Goal: Information Seeking & Learning: Find specific fact

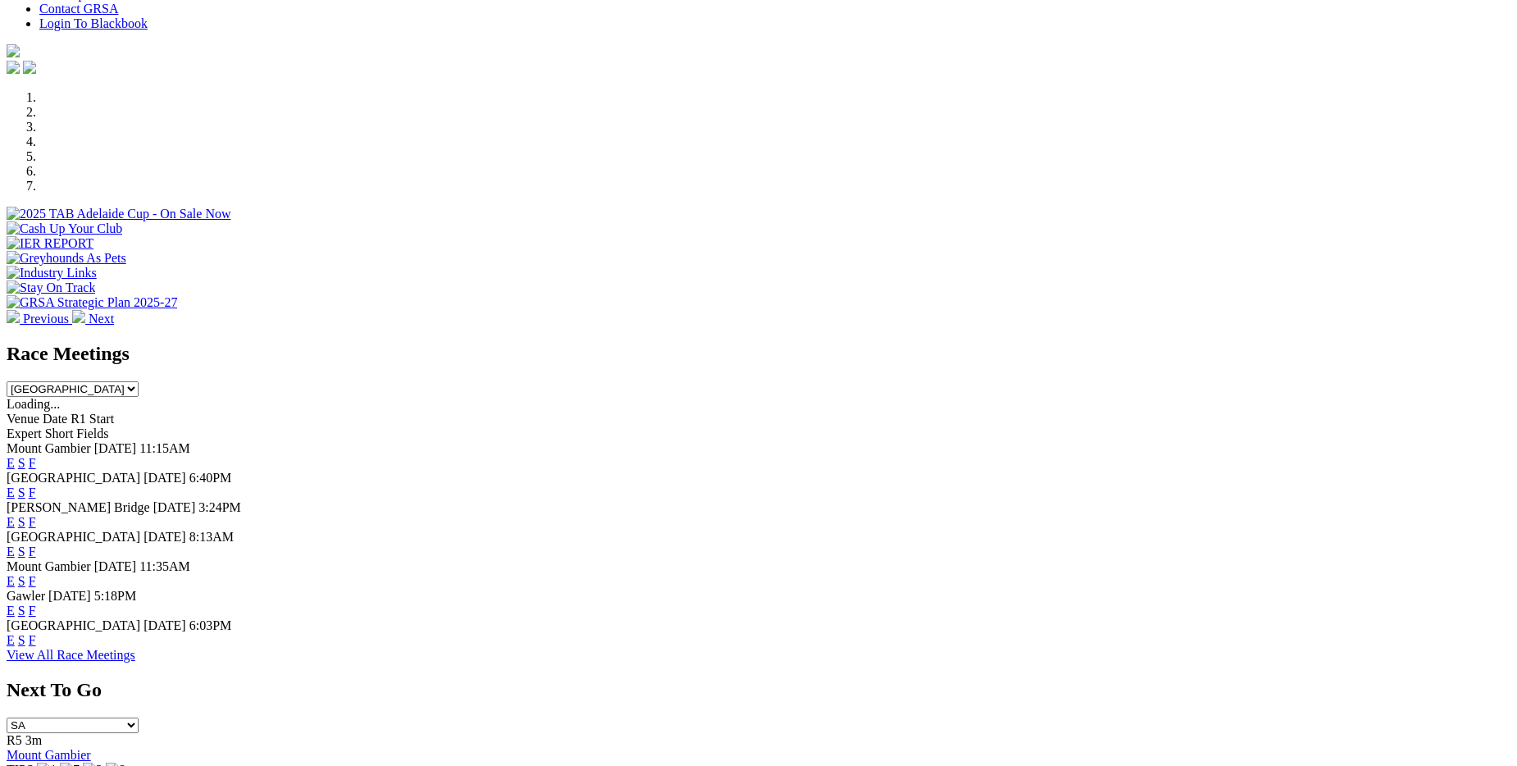
scroll to position [492, 0]
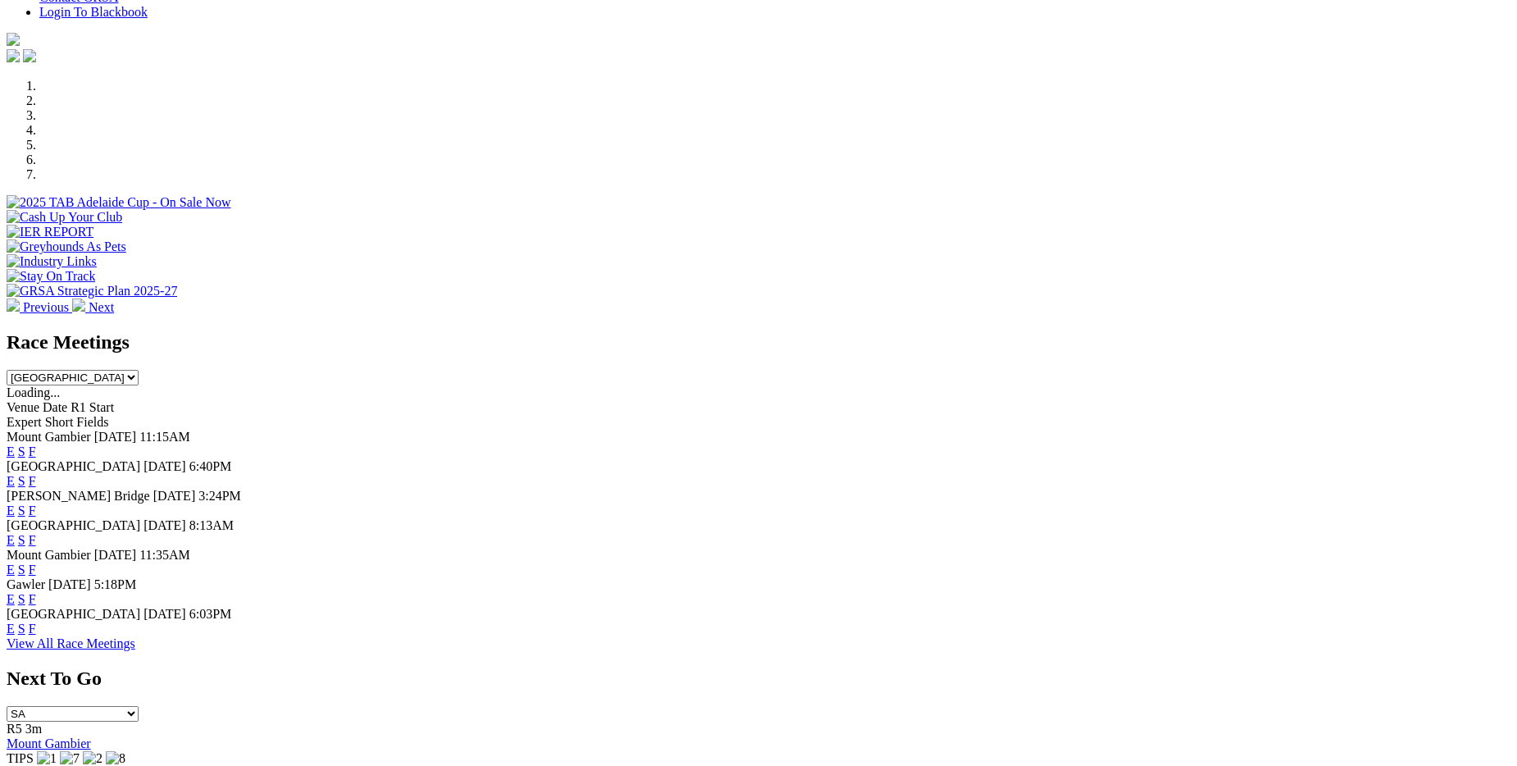
click at [36, 474] on link "F" at bounding box center [32, 481] width 7 height 14
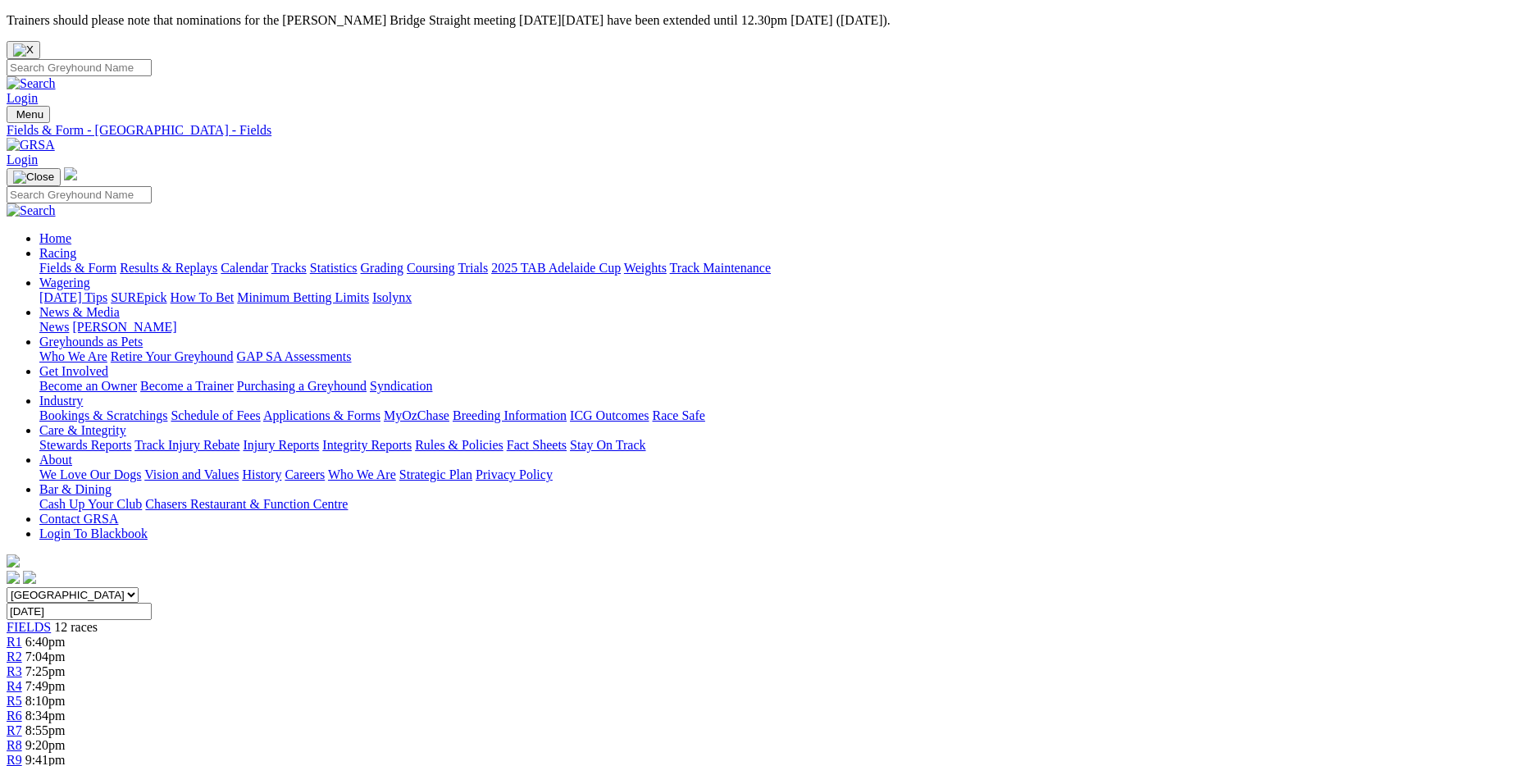
click at [217, 261] on link "Results & Replays" at bounding box center [169, 268] width 98 height 14
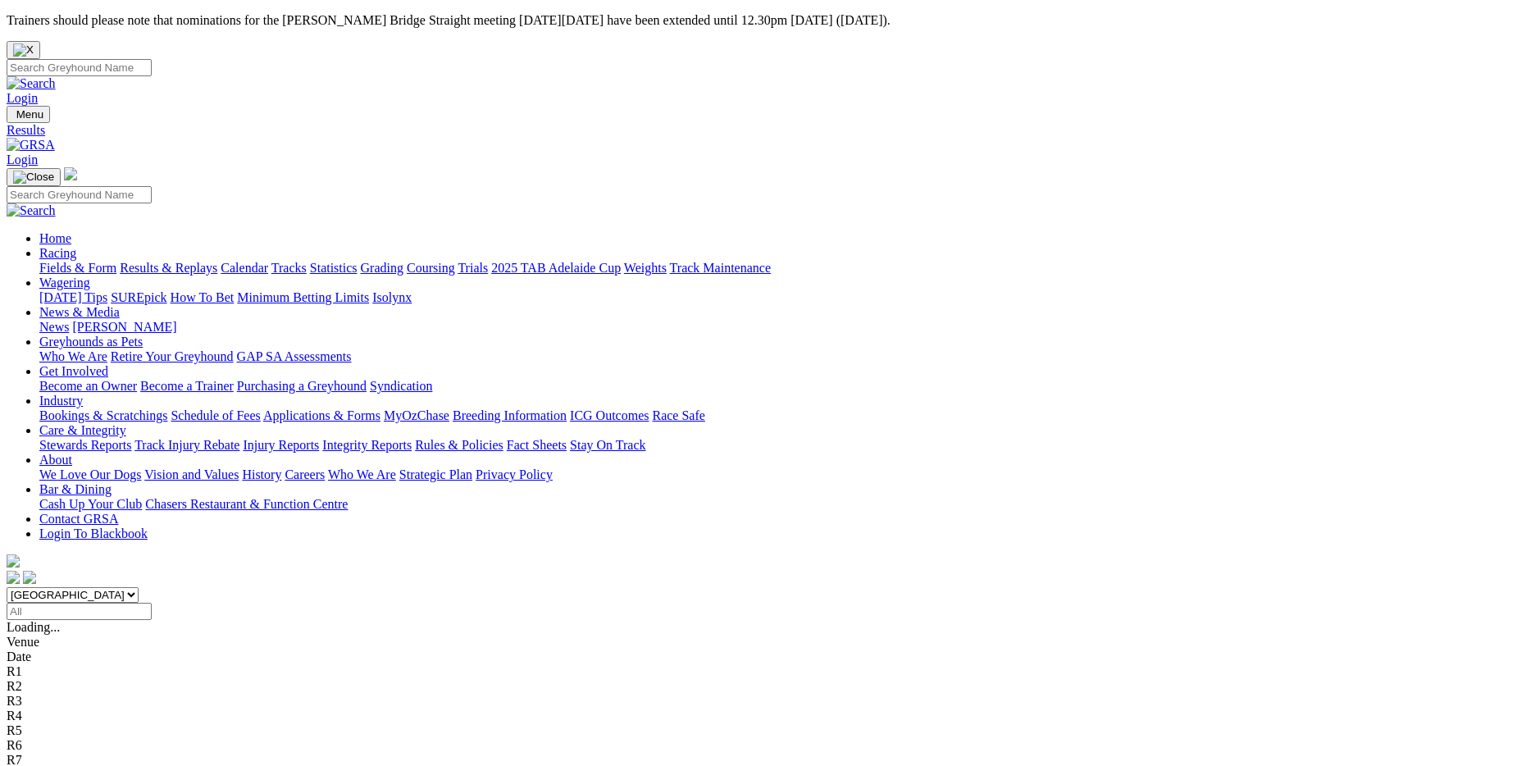
click at [217, 261] on link "Results & Replays" at bounding box center [169, 268] width 98 height 14
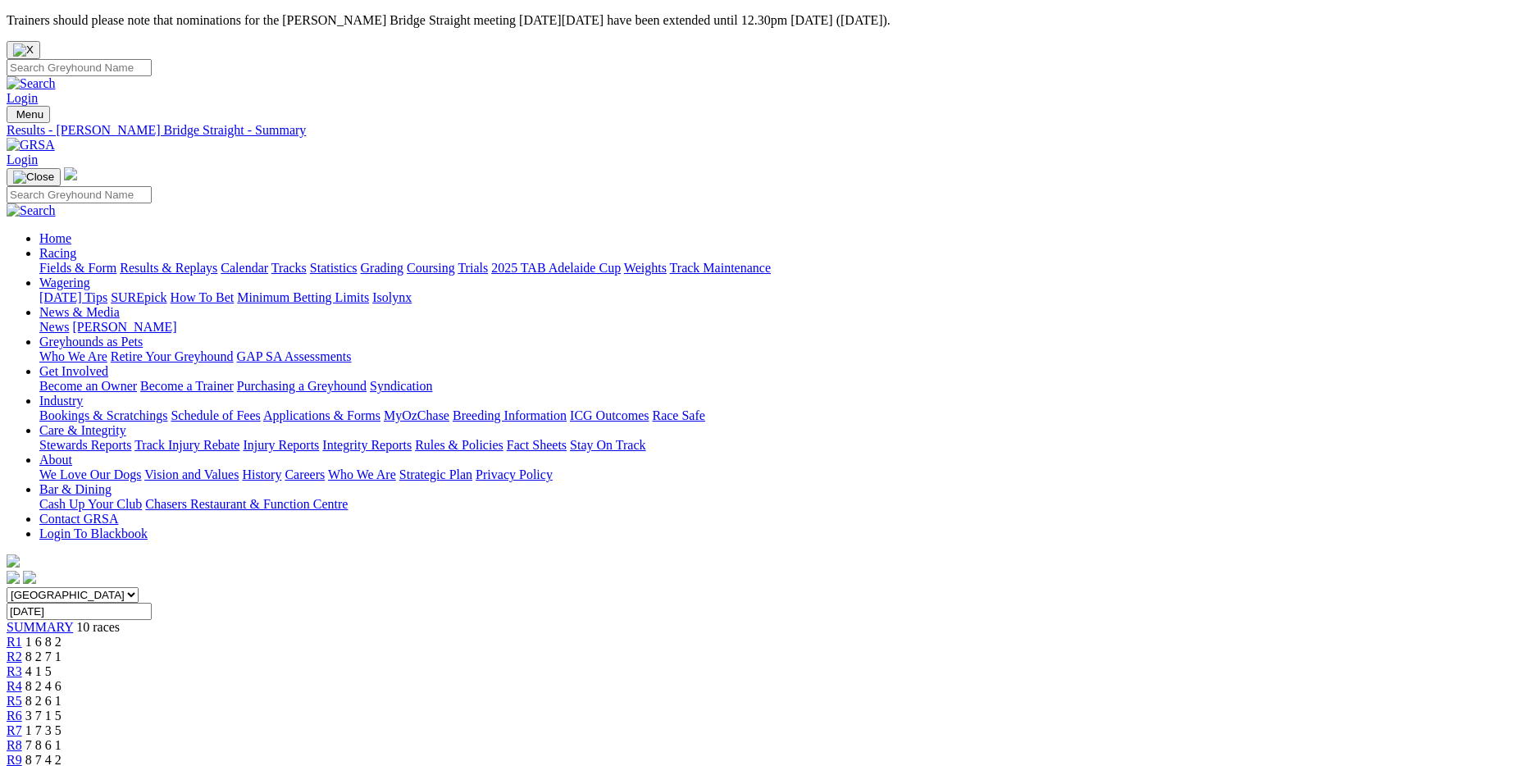
click at [217, 261] on link "Results & Replays" at bounding box center [169, 268] width 98 height 14
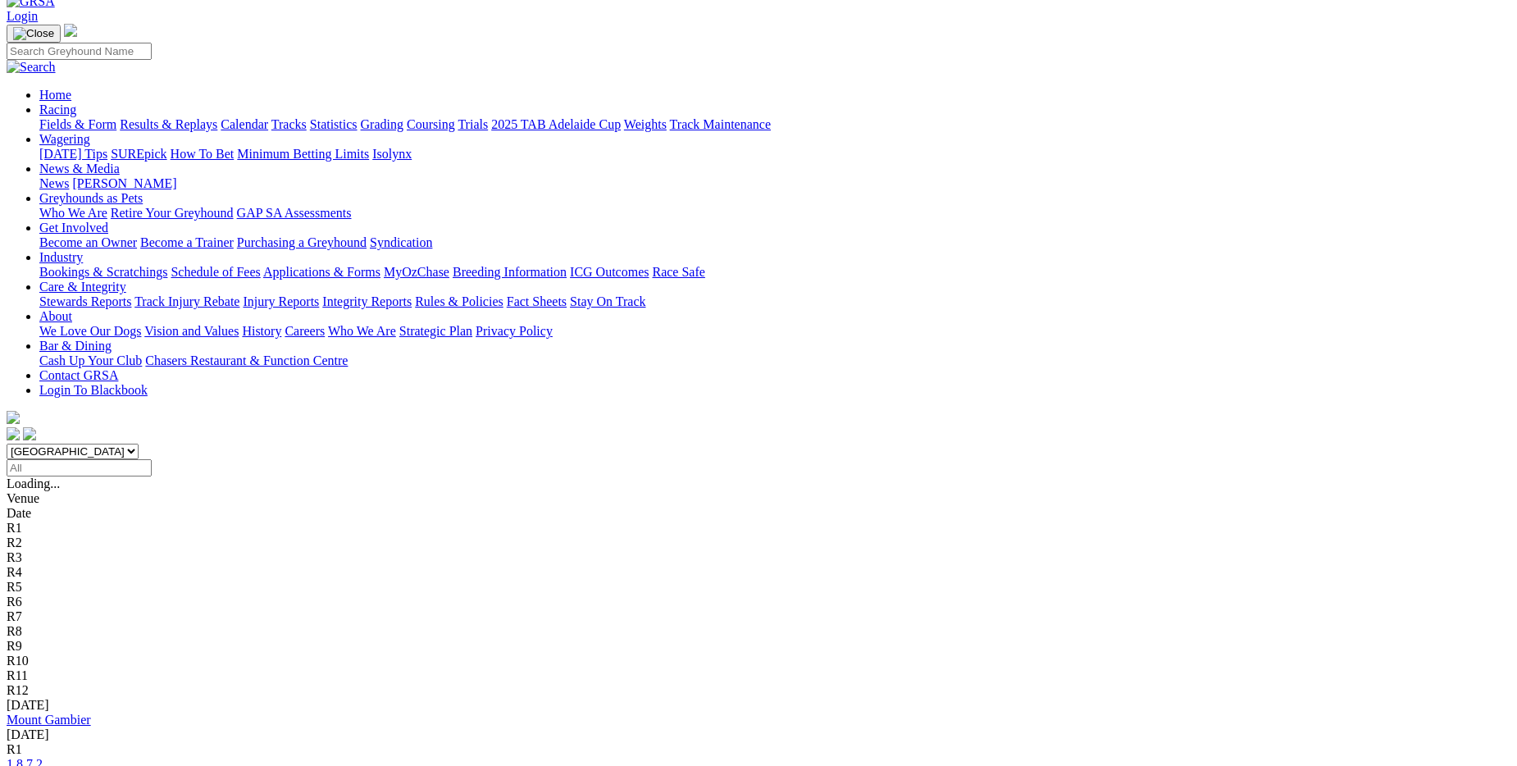
scroll to position [164, 0]
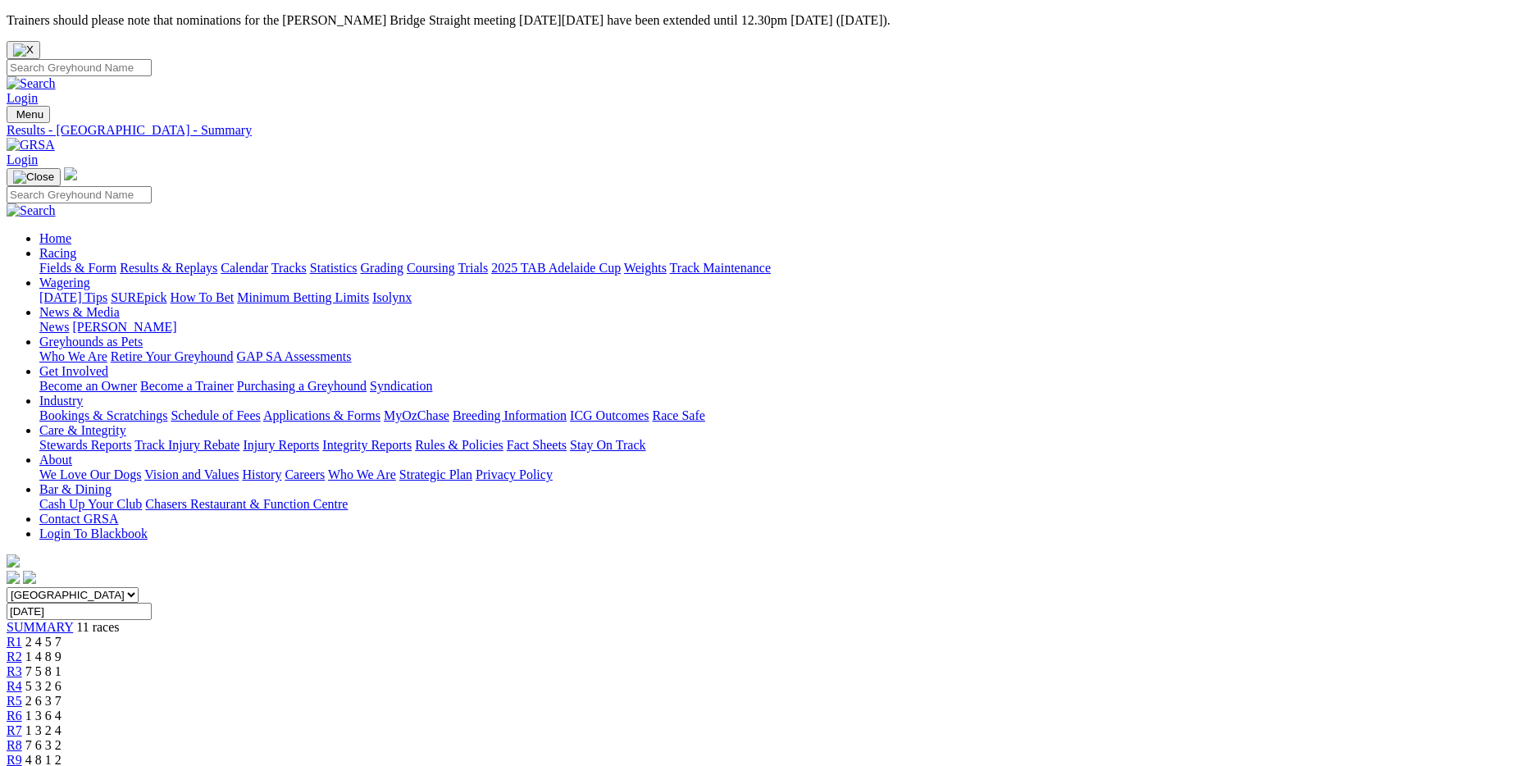
click at [217, 261] on link "Results & Replays" at bounding box center [169, 268] width 98 height 14
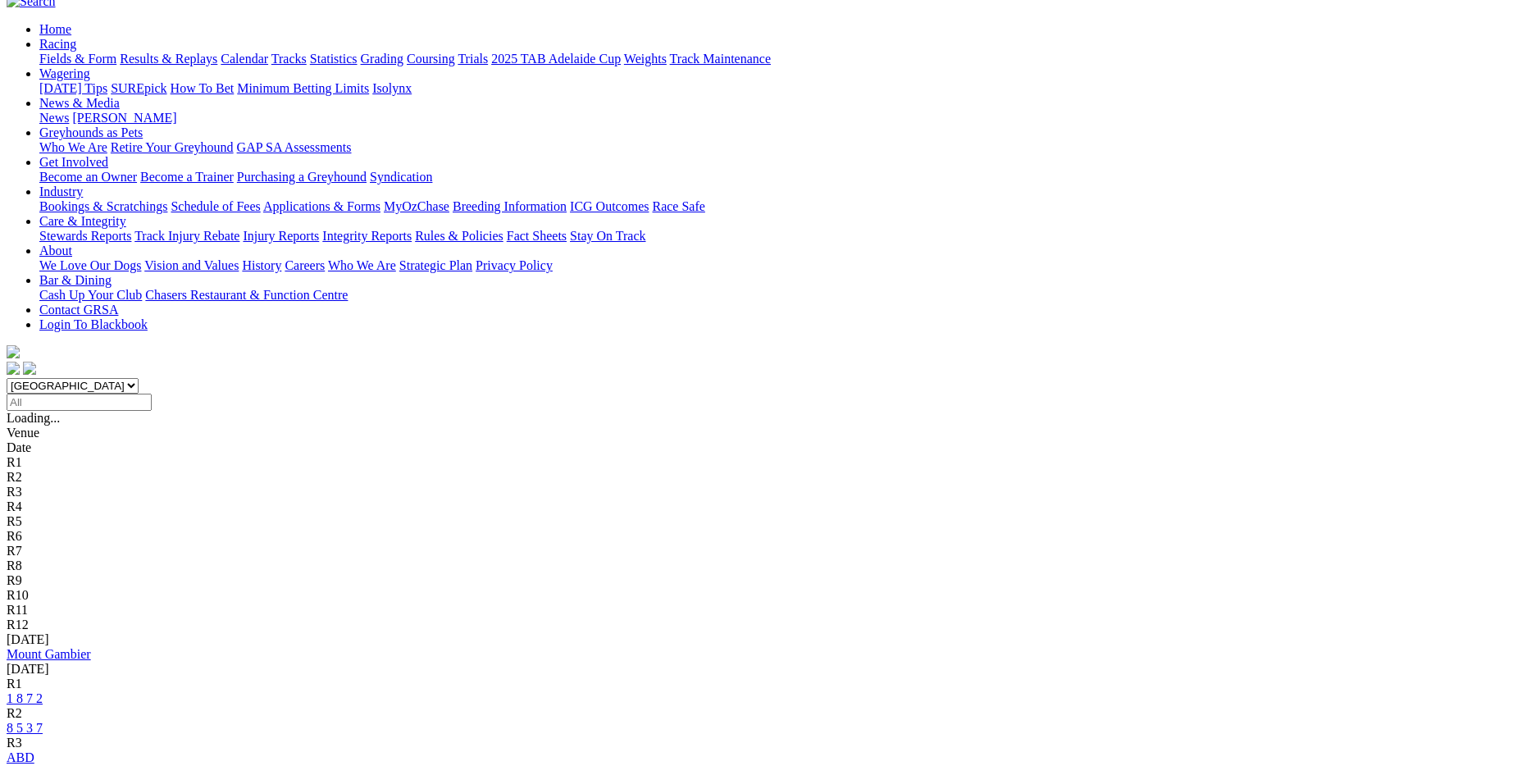
scroll to position [246, 0]
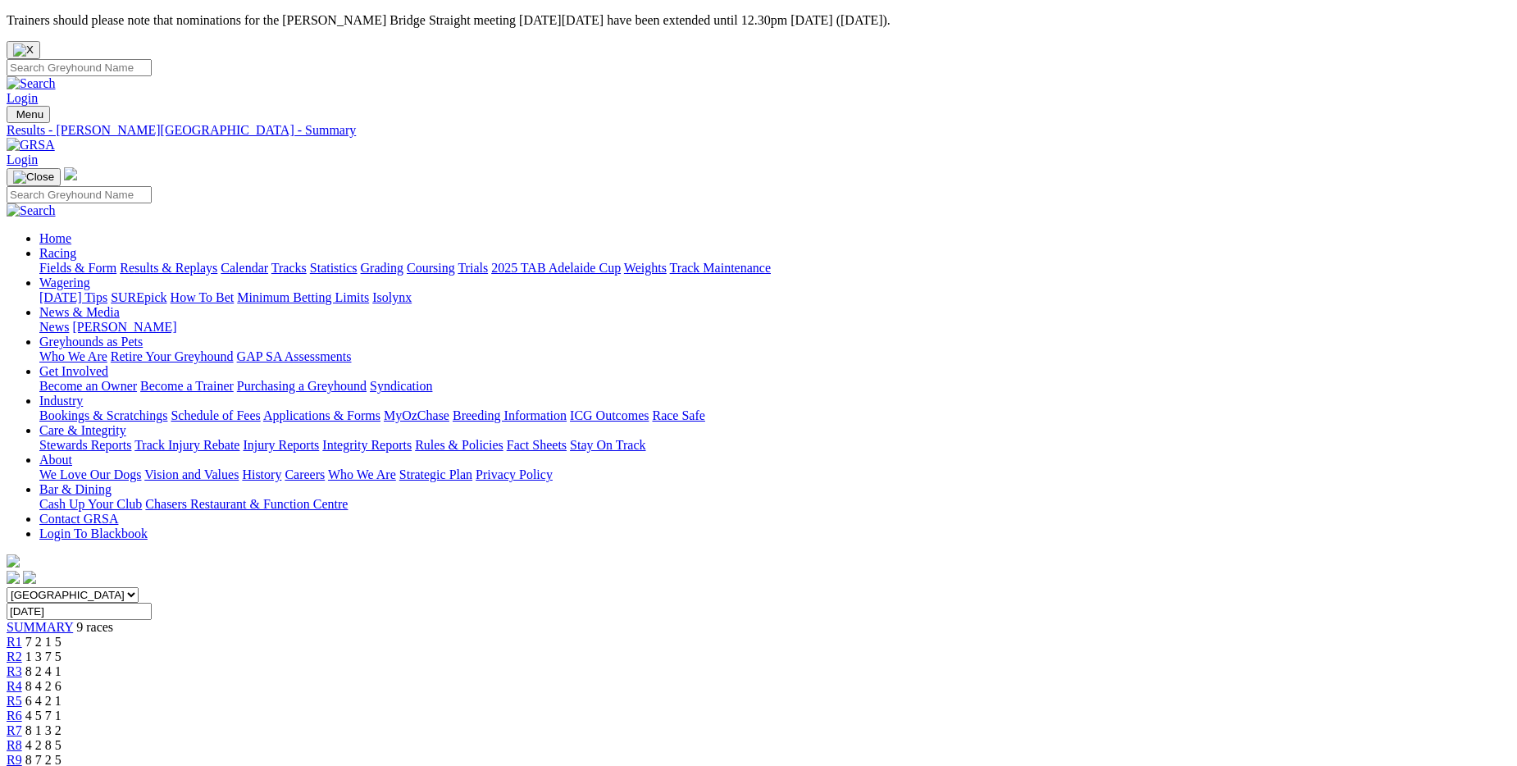
click at [217, 261] on link "Results & Replays" at bounding box center [169, 268] width 98 height 14
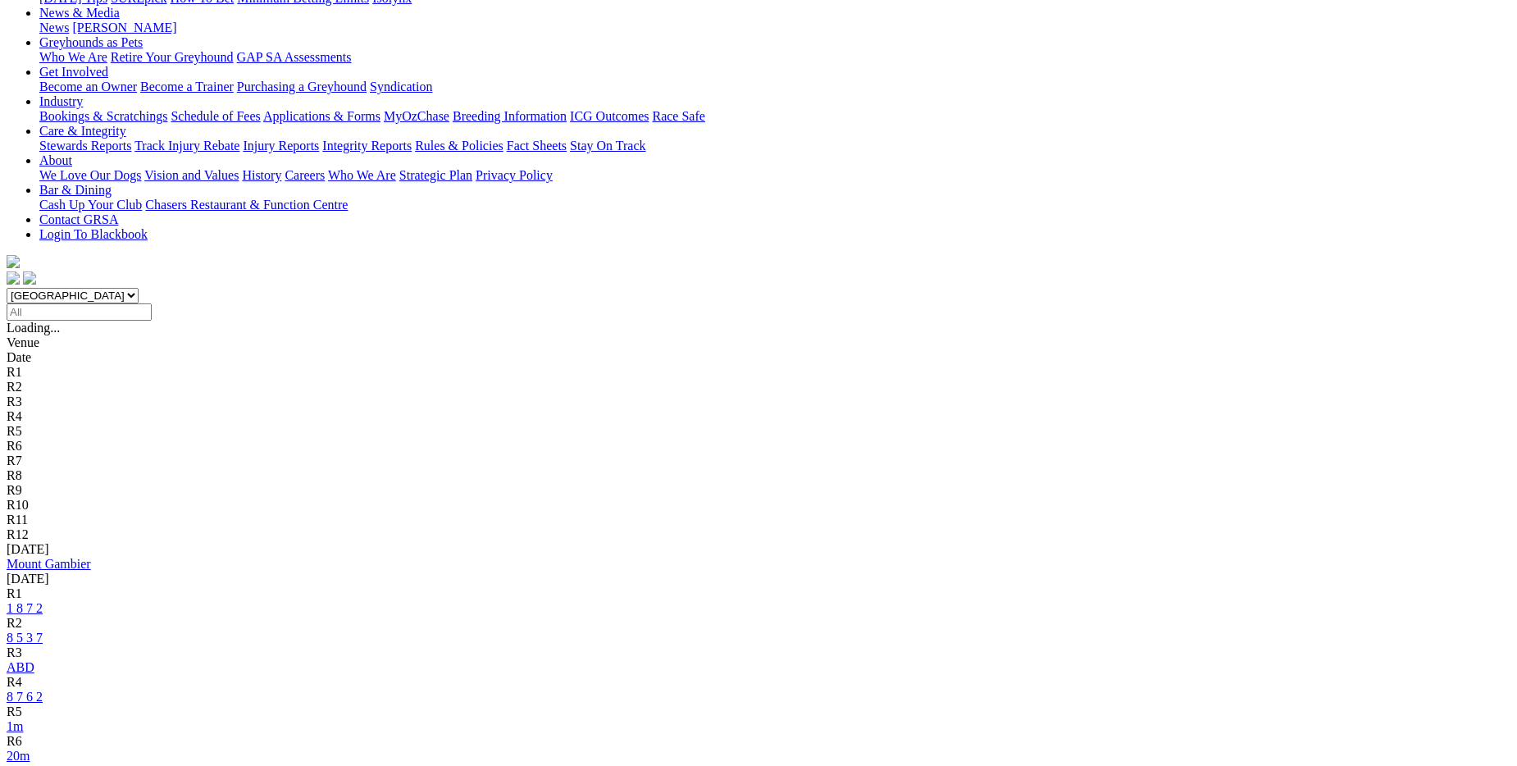
scroll to position [410, 0]
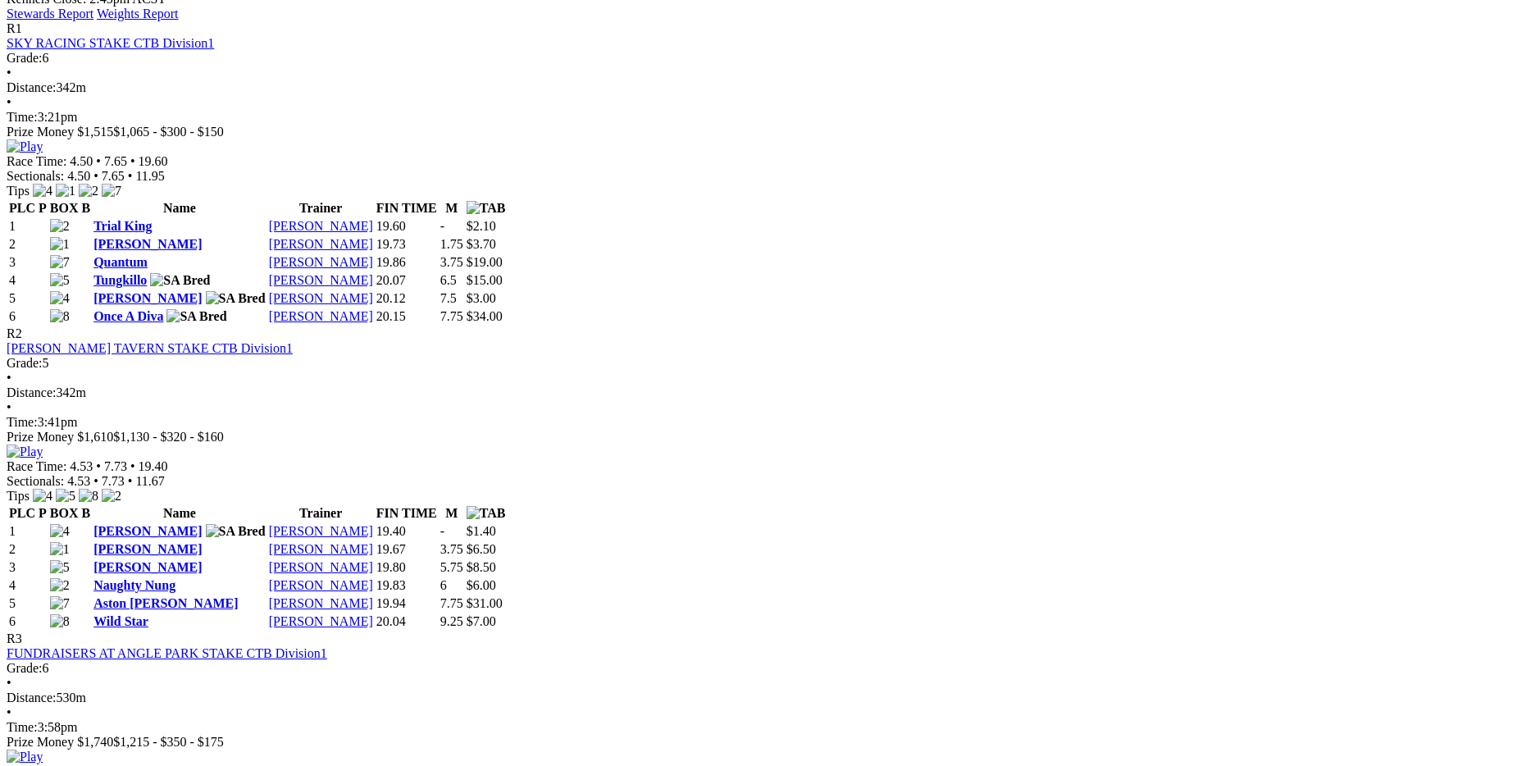
scroll to position [656, 0]
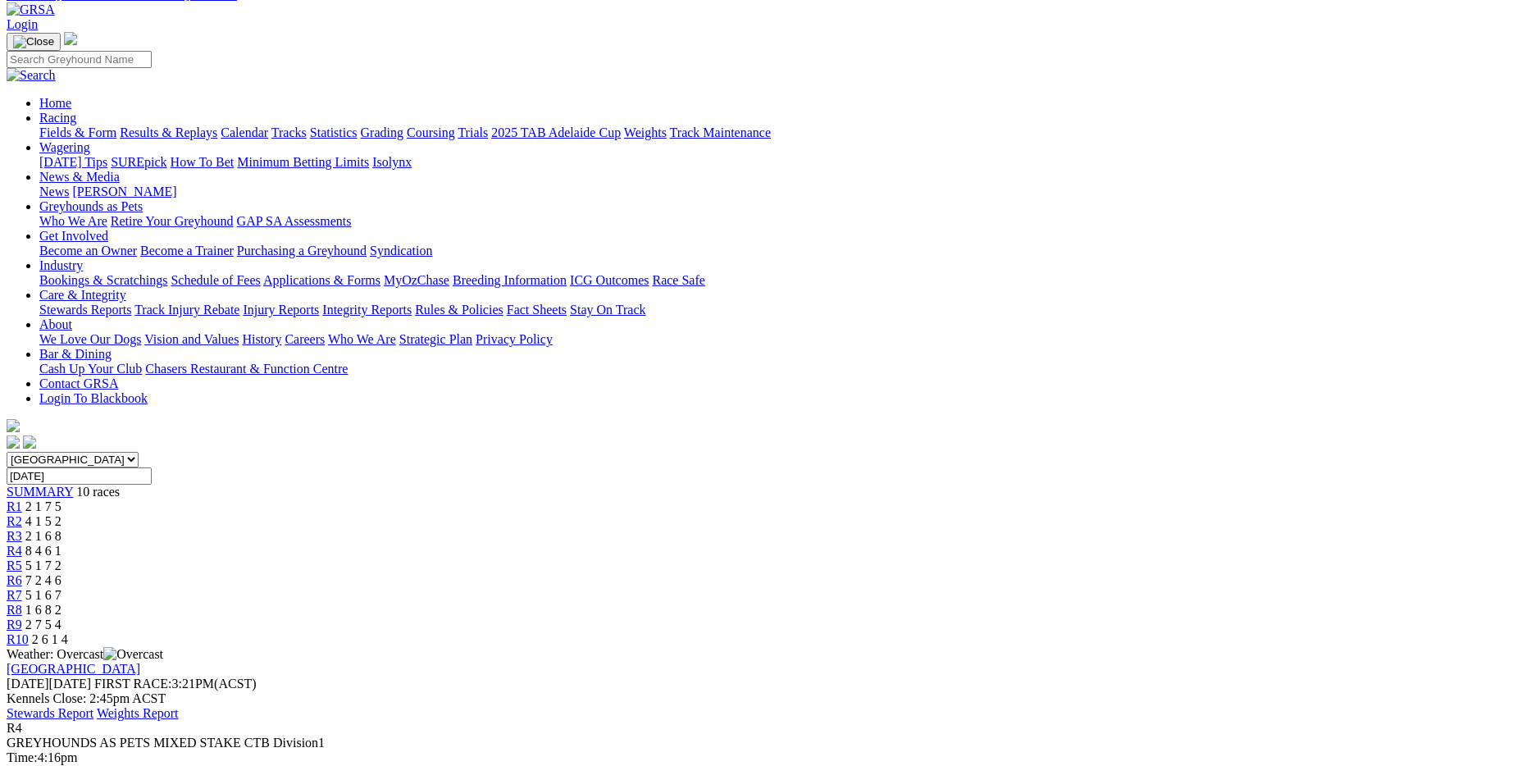
scroll to position [164, 0]
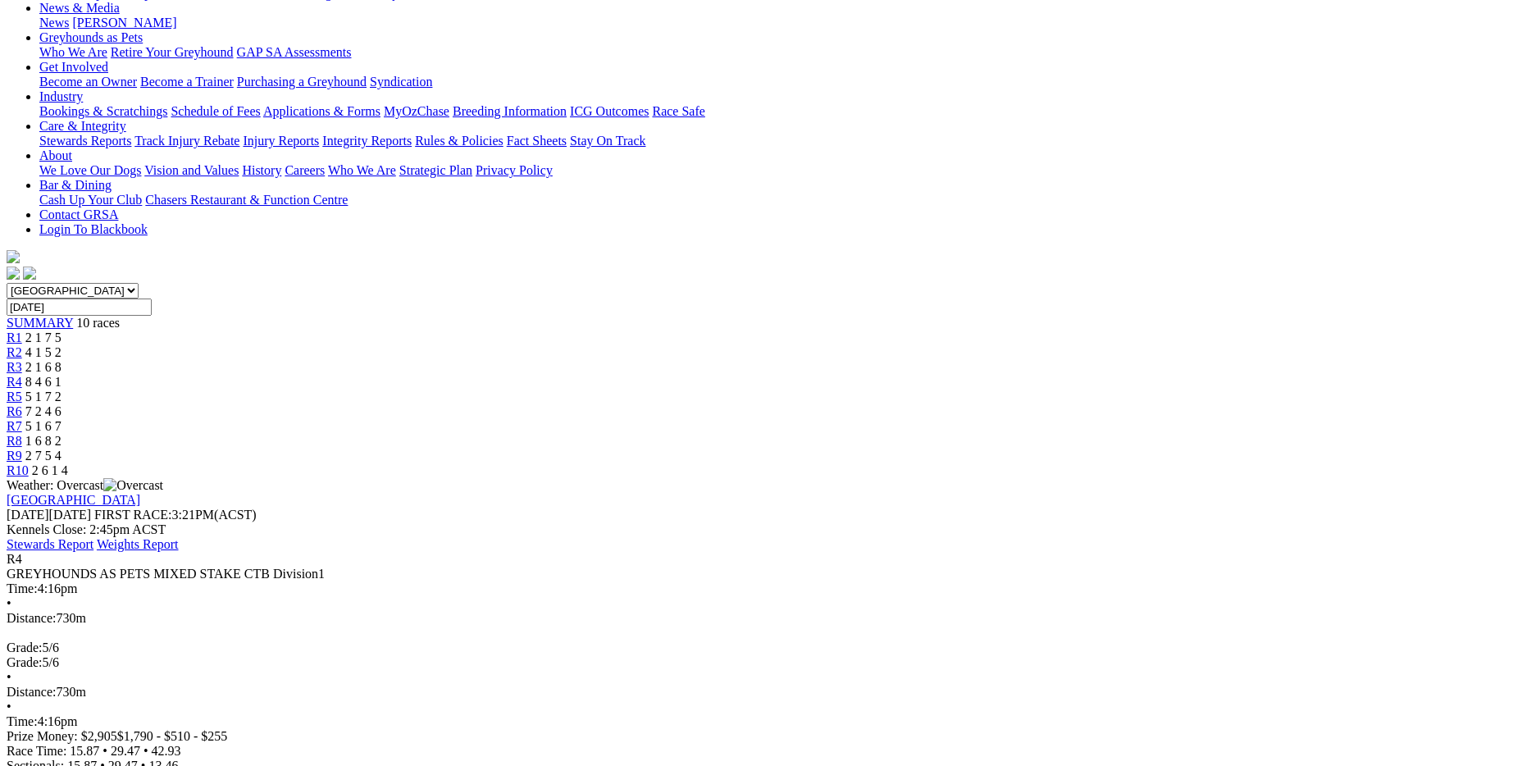
scroll to position [0, 0]
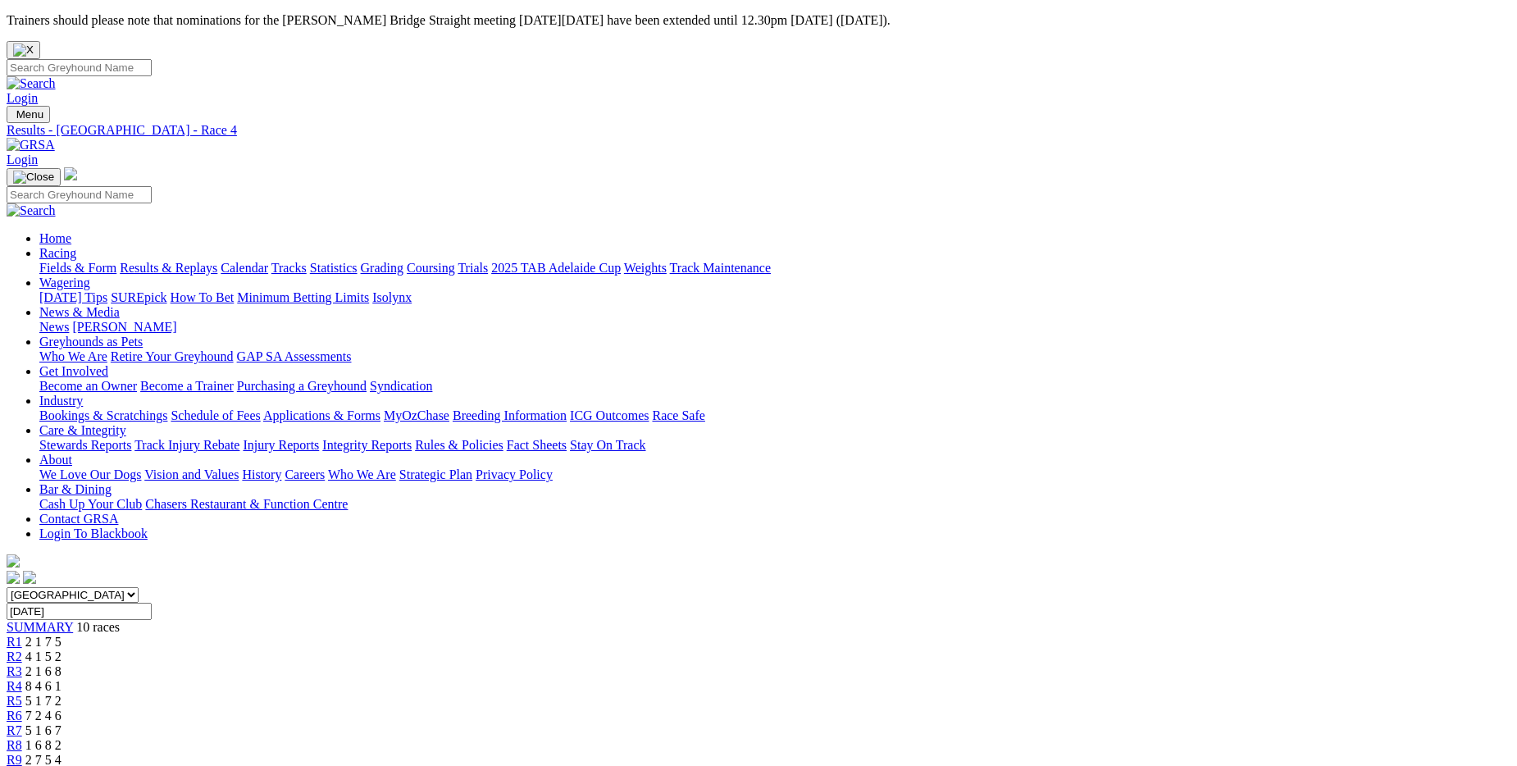
click at [217, 261] on link "Results & Replays" at bounding box center [169, 268] width 98 height 14
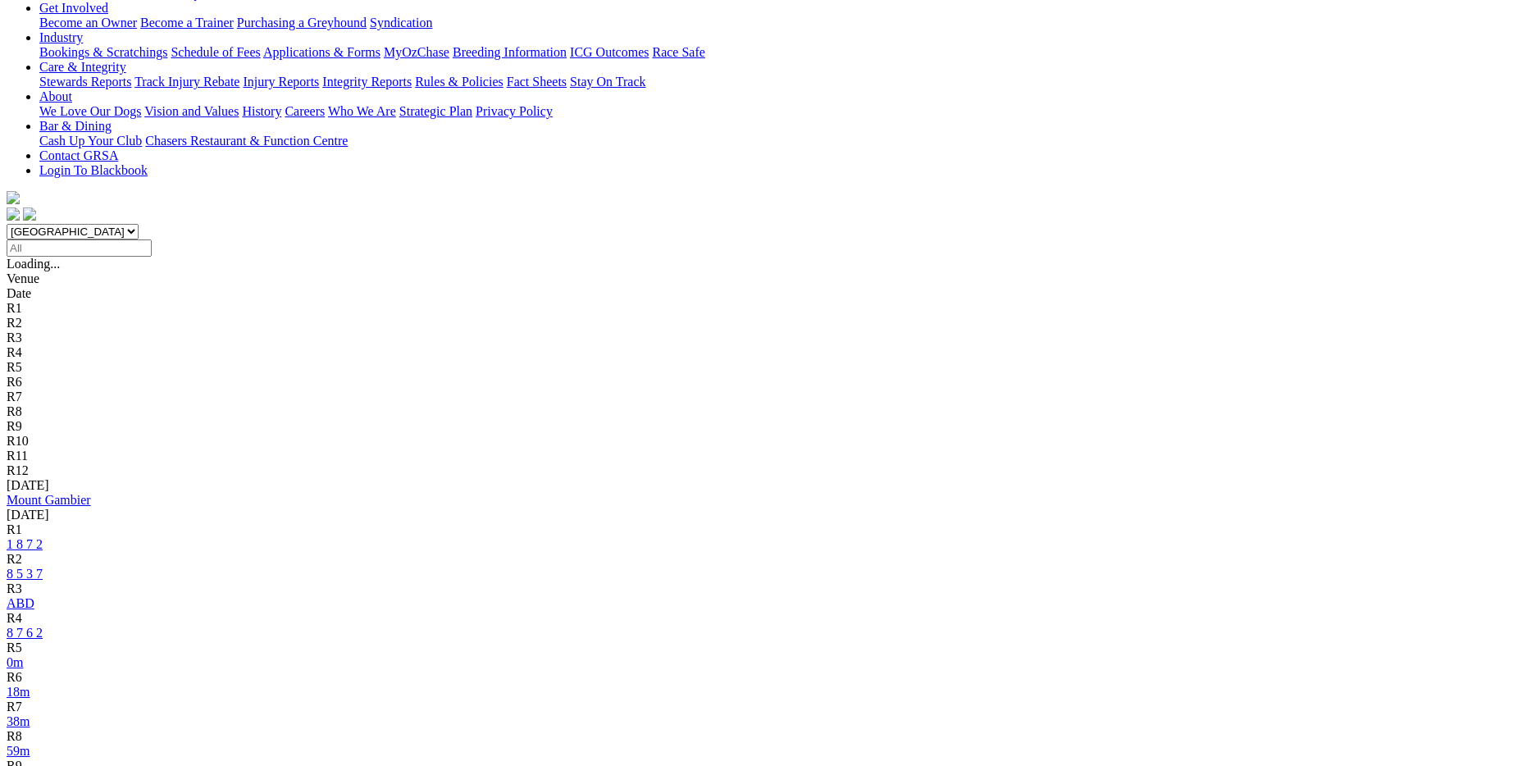
scroll to position [410, 0]
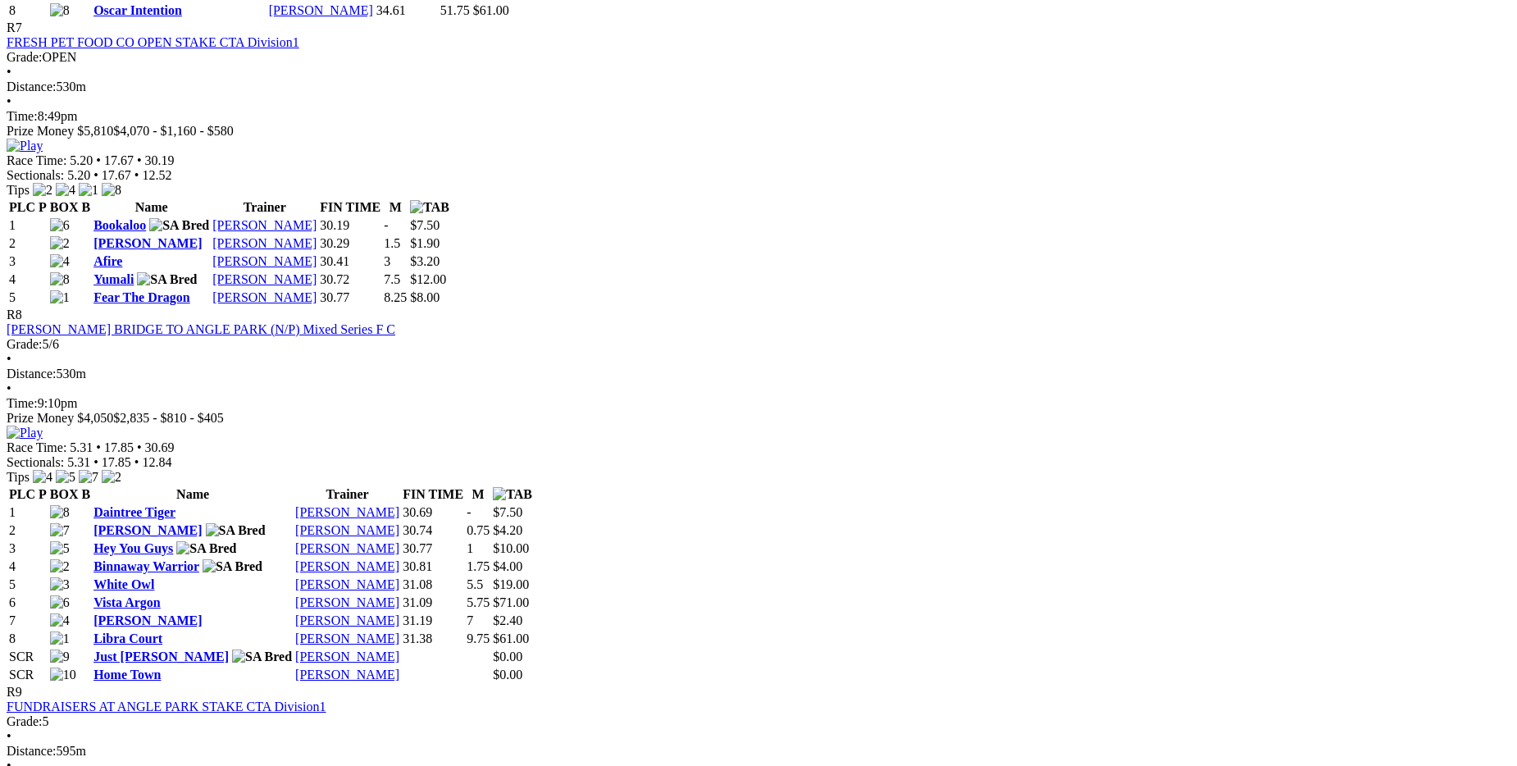
scroll to position [2870, 0]
